Goal: Task Accomplishment & Management: Complete application form

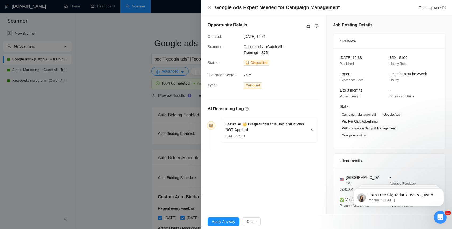
click at [312, 130] on icon "right" at bounding box center [311, 130] width 3 height 3
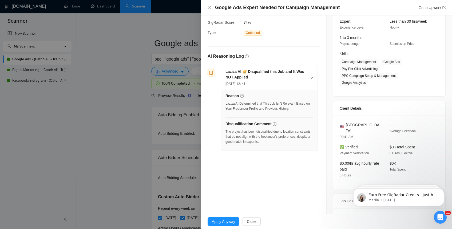
scroll to position [55, 0]
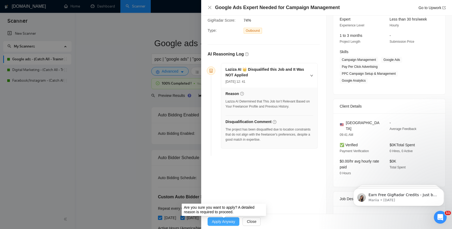
click at [228, 223] on span "Apply Anyway" at bounding box center [223, 222] width 23 height 6
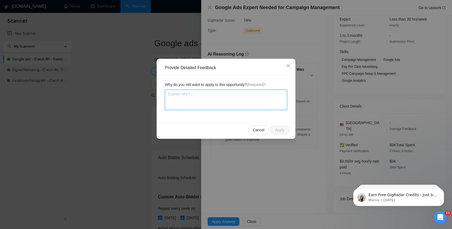
click at [190, 93] on textarea at bounding box center [226, 100] width 122 height 20
type textarea "S"
type textarea "So"
type textarea "Som"
type textarea "Some"
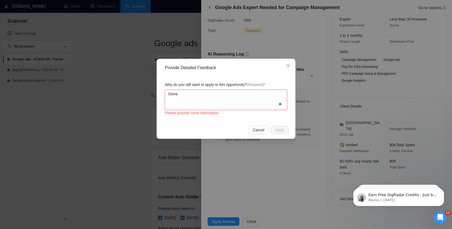
type textarea "Somet"
type textarea "Someti"
type textarea "Sometim"
type textarea "Sometime"
type textarea "Sometimes"
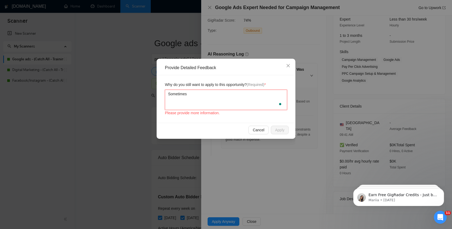
type textarea "Sometimes"
type textarea "Sometimes p"
type textarea "Sometimes pe"
type textarea "Sometimes p"
type textarea "Sometimes"
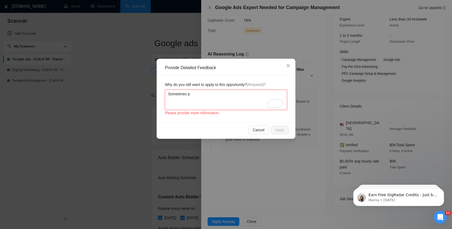
type textarea "Sometimes pe"
type textarea "Sometimes peo"
type textarea "Sometimes peol"
type textarea "Sometimes peole"
type textarea "Sometimes peol"
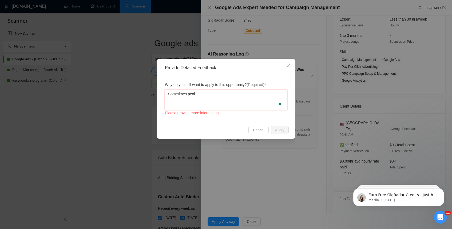
type textarea "Sometimes peo"
type textarea "Sometimes peop"
type textarea "Sometimes peopl"
type textarea "Sometimes people"
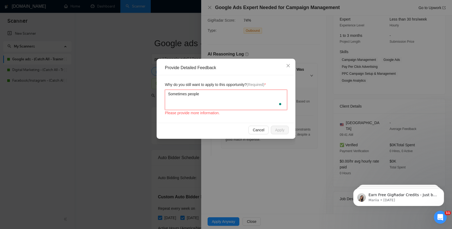
type textarea "Sometimes people a"
type textarea "Sometimes people ar"
type textarea "Sometimes people are"
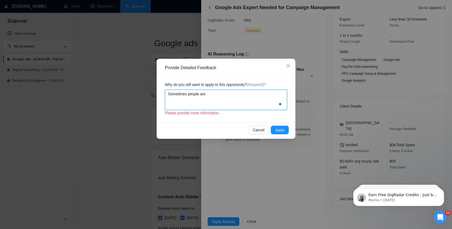
type textarea "Sometimes people aren"
type textarea "Sometimes people aren'"
type textarea "Sometimes people aren't"
type textarea "Sometimes people aren't a"
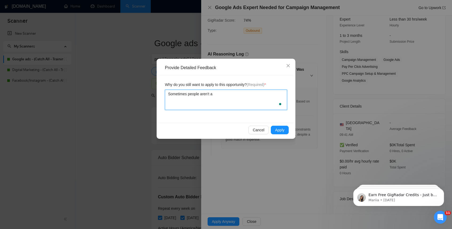
type textarea "Sometimes people aren't ab"
type textarea "Sometimes people aren't abl"
type textarea "Sometimes people aren't able"
type textarea "Sometimes people aren't able t"
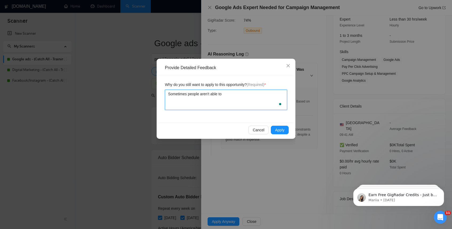
type textarea "Sometimes people aren't able to"
type textarea "Sometimes people aren't able to f"
type textarea "Sometimes people aren't able to fi"
type textarea "Sometimes people aren't able to fin"
type textarea "Sometimes people aren't able to find"
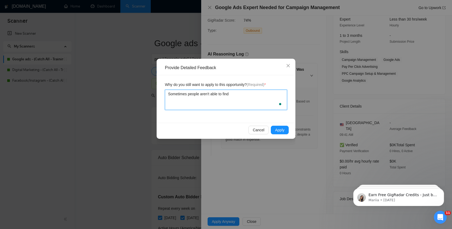
type textarea "Sometimes people aren't able to find"
type textarea "Sometimes people aren't able to find s"
type textarea "Sometimes people aren't able to find som"
type textarea "Sometimes people aren't able to find some"
type textarea "Sometimes people aren't able to find someo"
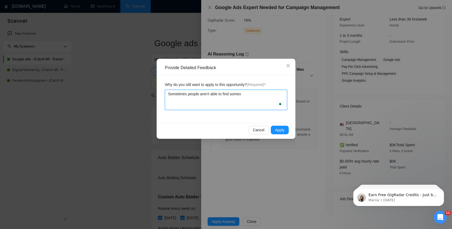
type textarea "Sometimes people aren't able to find someon"
type textarea "Sometimes people aren't able to find someone"
type textarea "Sometimes people aren't able to find someone i"
type textarea "Sometimes people aren't able to find someone in"
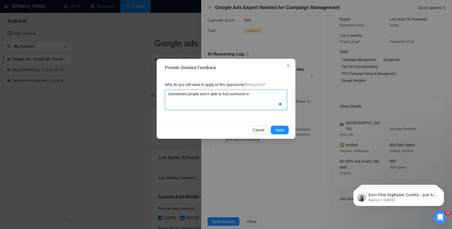
type textarea "Sometimes people aren't able to find someone in"
type textarea "Sometimes people aren't able to find someone in t"
type textarea "Sometimes people aren't able to find someone in th"
type textarea "Sometimes people aren't able to find someone in the"
type textarea "Sometimes people aren't able to find someone in [GEOGRAPHIC_DATA]"
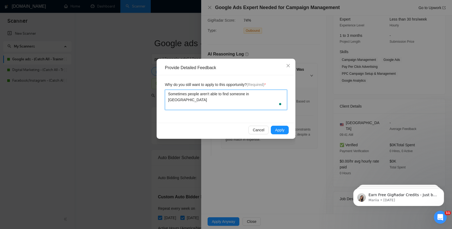
type textarea "Sometimes people aren't able to find someone in their"
type textarea "Sometimes people aren't able to find someone in their a"
type textarea "Sometimes people aren't able to find someone in their are"
type textarea "Sometimes people aren't able to find someone in their area"
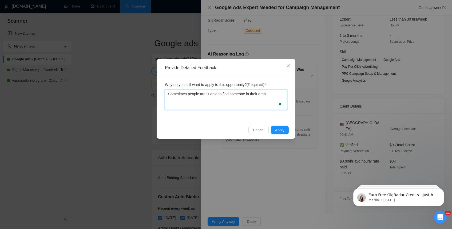
type textarea "Sometimes people aren't able to find someone in their area,"
type textarea "Sometimes people aren't able to find someone in their area, a"
type textarea "Sometimes people aren't able to find someone in their area, and"
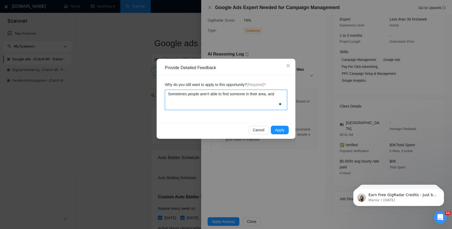
type textarea "Sometimes people aren't able to find someone in their area, and w"
type textarea "Sometimes people aren't able to find someone in their area, and [GEOGRAPHIC_DAT…"
type textarea "Sometimes people aren't able to find someone in their area, and wil"
type textarea "Sometimes people aren't able to find someone in their area, and will"
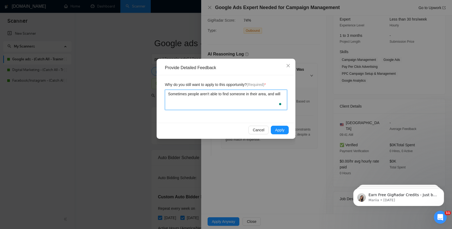
type textarea "Sometimes people aren't able to find someone in their area, and will h"
type textarea "Sometimes people aren't able to find someone in their area, and will hi"
type textarea "Sometimes people aren't able to find someone in their area, and will hir"
type textarea "Sometimes people aren't able to find someone in their area, and will hire"
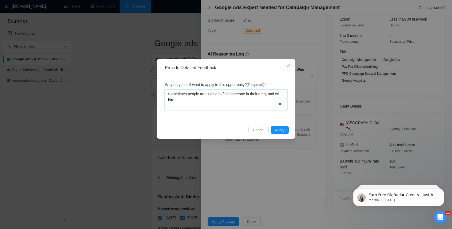
type textarea "Sometimes people aren't able to find someone in their area, and will hire o"
type textarea "Sometimes people aren't able to find someone in their area, and will hire ou"
type textarea "Sometimes people aren't able to find someone in their area, and will hire out"
type textarea "Sometimes people aren't able to find someone in their area, and will hire outsd"
type textarea "Sometimes people aren't able to find someone in their area, and will hire outsdi"
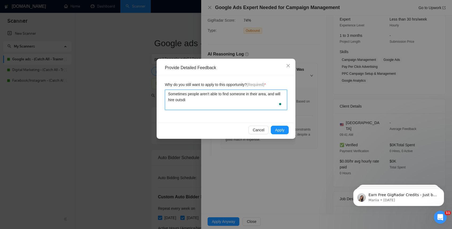
type textarea "Sometimes people aren't able to find someone in their area, and will hire outsd"
type textarea "Sometimes people aren't able to find someone in their area, and will hire outs"
type textarea "Sometimes people aren't able to find someone in their area, and will hire outsi"
type textarea "Sometimes people aren't able to find someone in their area, and will hire outsid"
type textarea "Sometimes people aren't able to find someone in their area, and will hire outsi…"
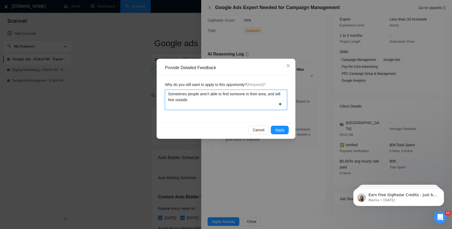
type textarea "Sometimes people aren't able to find someone in their area, and will hire outsi…"
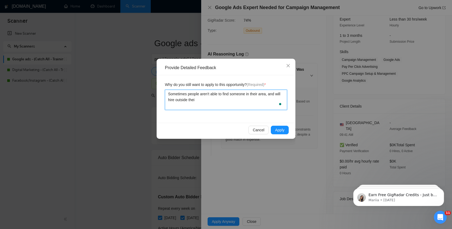
type textarea "Sometimes people aren't able to find someone in their area, and will hire outsi…"
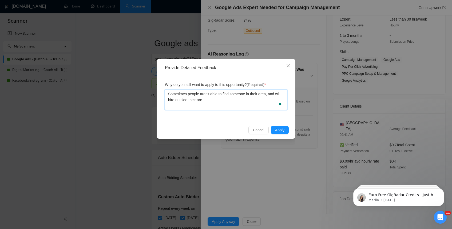
type textarea "Sometimes people aren't able to find someone in their area, and will hire outsi…"
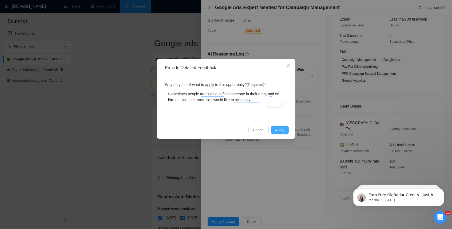
click at [279, 130] on span "Apply" at bounding box center [279, 130] width 9 height 6
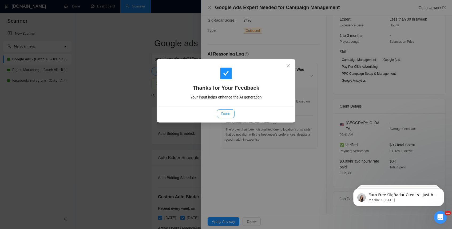
click at [229, 113] on span "Done" at bounding box center [225, 114] width 9 height 6
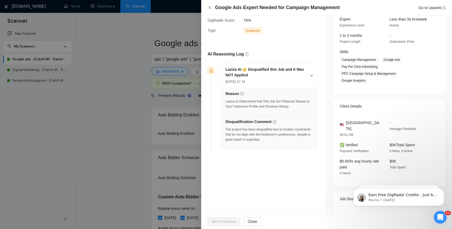
click at [212, 7] on div "Google Ads Expert Needed for Campaign Management Go to Upwork" at bounding box center [327, 7] width 238 height 7
